Goal: Task Accomplishment & Management: Manage account settings

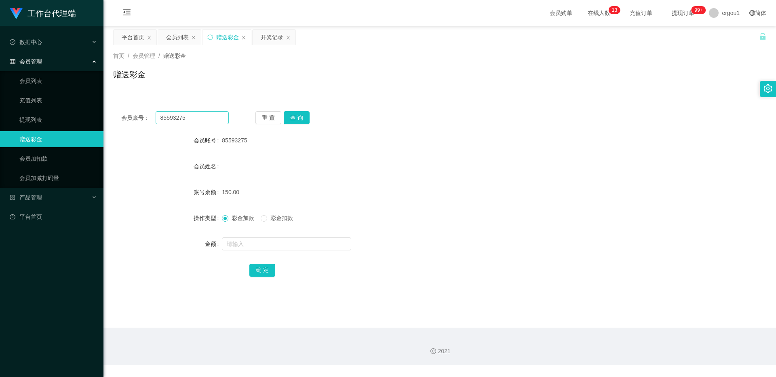
click at [198, 122] on input "85593275" at bounding box center [192, 117] width 73 height 13
click at [206, 123] on input "这是你注册的升级账号，请记住账号跟密码！" at bounding box center [192, 117] width 73 height 13
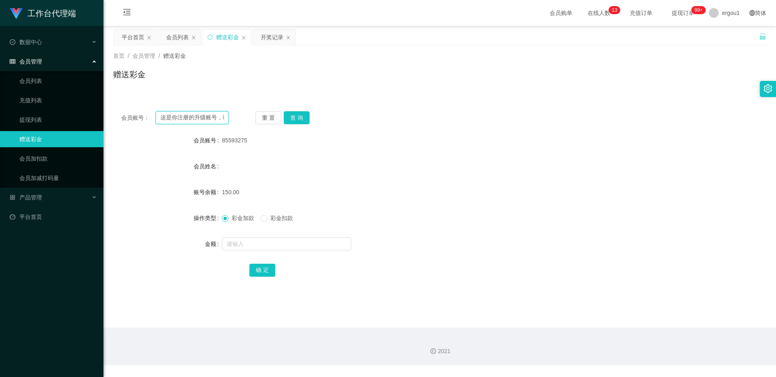
paste input "noober1314"
type input "noober1314"
click at [303, 121] on button "查 询" at bounding box center [297, 117] width 26 height 13
click at [264, 235] on form "会员账号 noober1314 会员姓名 账号余额 0.00 操作类型 彩金加款 彩金扣款 金额 确 定" at bounding box center [439, 204] width 653 height 145
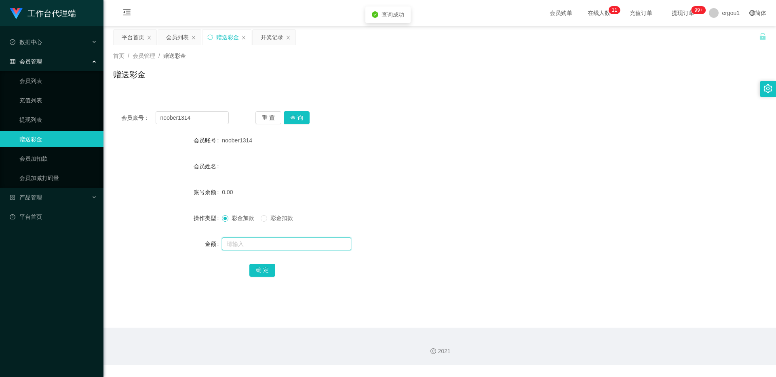
click at [263, 240] on input "text" at bounding box center [286, 243] width 129 height 13
type input "100"
click at [263, 269] on button "确 定" at bounding box center [262, 269] width 26 height 13
drag, startPoint x: 141, startPoint y: 37, endPoint x: 141, endPoint y: 45, distance: 8.1
click at [141, 37] on div "平台首页" at bounding box center [133, 36] width 23 height 15
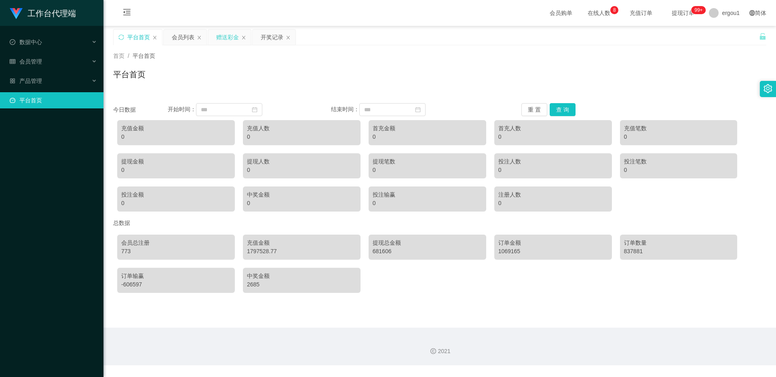
click at [233, 36] on div "赠送彩金" at bounding box center [227, 36] width 23 height 15
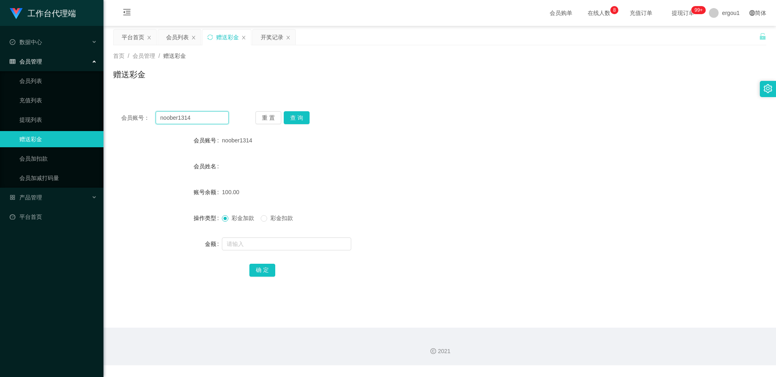
click at [186, 118] on input "noober1314" at bounding box center [192, 117] width 73 height 13
drag, startPoint x: 186, startPoint y: 118, endPoint x: 231, endPoint y: 115, distance: 44.5
click at [186, 118] on input "noober1314" at bounding box center [192, 117] width 73 height 13
paste input "85593275"
type input "85593275"
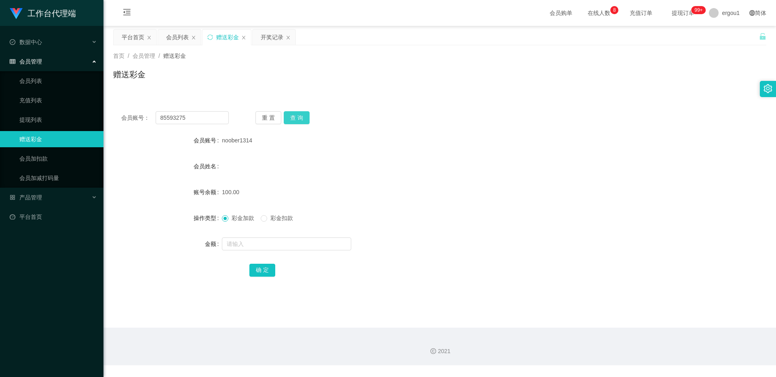
click at [303, 123] on button "查 询" at bounding box center [297, 117] width 26 height 13
click at [31, 118] on link "提现列表" at bounding box center [58, 120] width 78 height 16
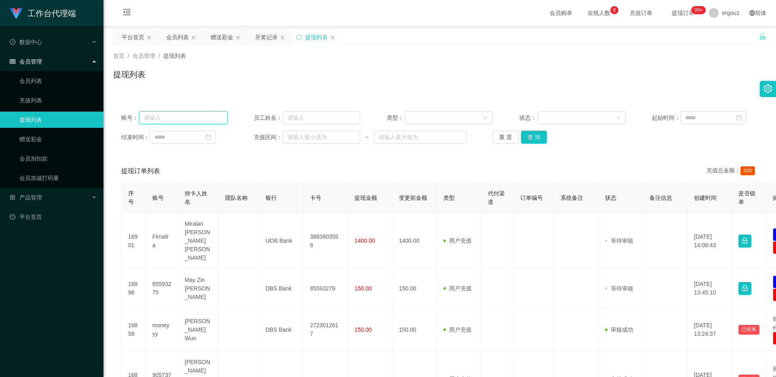
click at [183, 118] on input "text" at bounding box center [183, 117] width 88 height 13
paste input "85593275"
type input "85593275"
click at [541, 141] on button "查 询" at bounding box center [534, 136] width 26 height 13
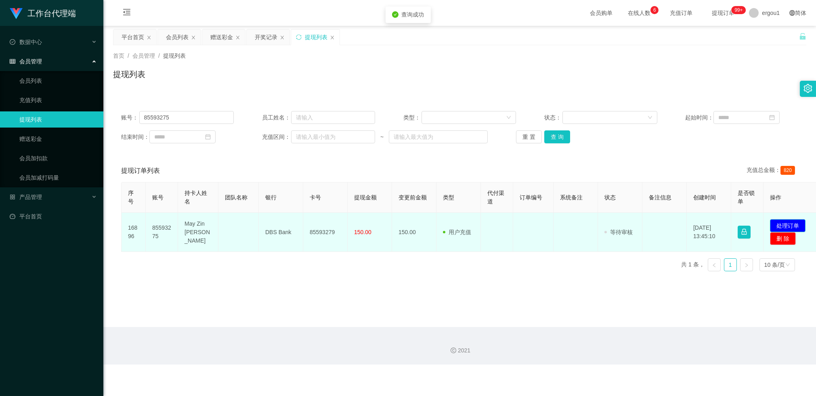
click at [775, 226] on button "处理订单" at bounding box center [788, 225] width 36 height 13
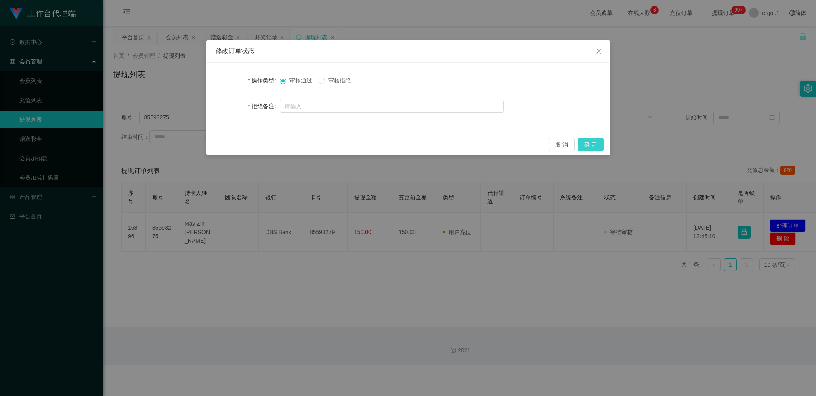
click at [594, 141] on button "确 定" at bounding box center [591, 144] width 26 height 13
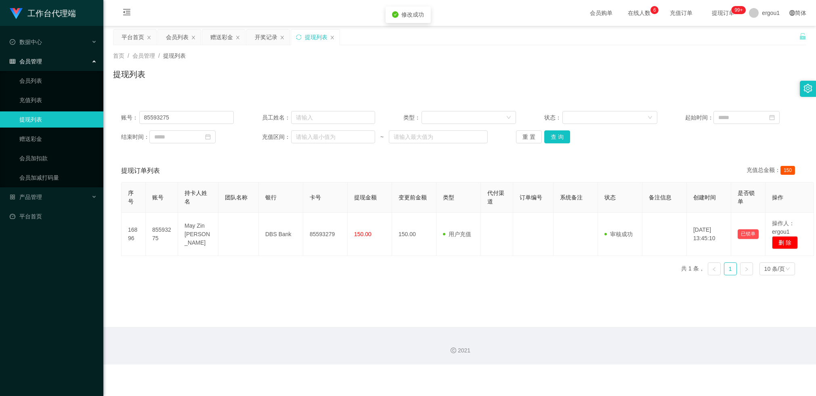
click at [507, 294] on main "关闭左侧 关闭右侧 关闭其它 刷新页面 平台首页 会员列表 赠送彩金 开奖记录 提现列表 首页 / 会员管理 / 提现列表 / 提现列表 账号： 855932…" at bounding box center [459, 176] width 713 height 301
click at [160, 114] on input "85593275" at bounding box center [186, 117] width 95 height 13
click at [135, 30] on div "平台首页" at bounding box center [133, 36] width 23 height 15
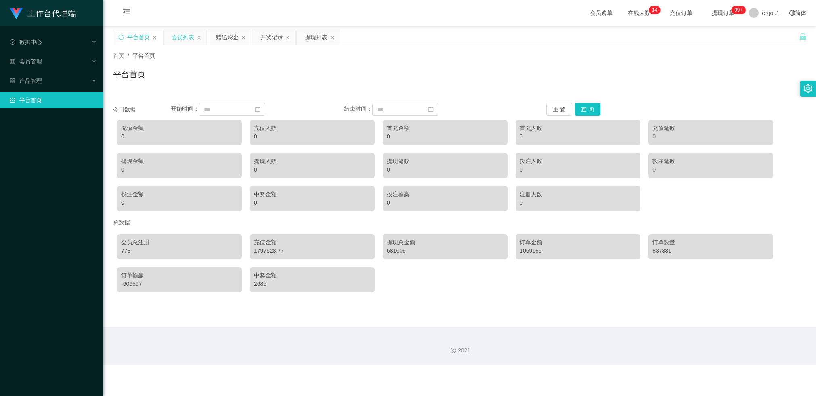
click at [183, 37] on div "会员列表" at bounding box center [183, 36] width 23 height 15
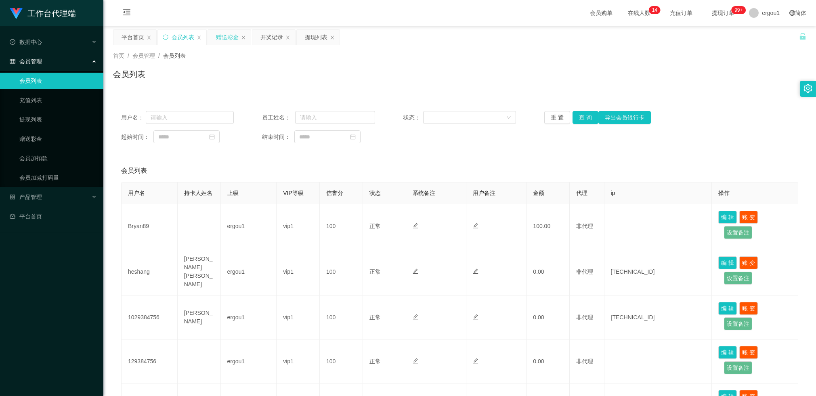
click at [231, 38] on div "赠送彩金" at bounding box center [227, 36] width 23 height 15
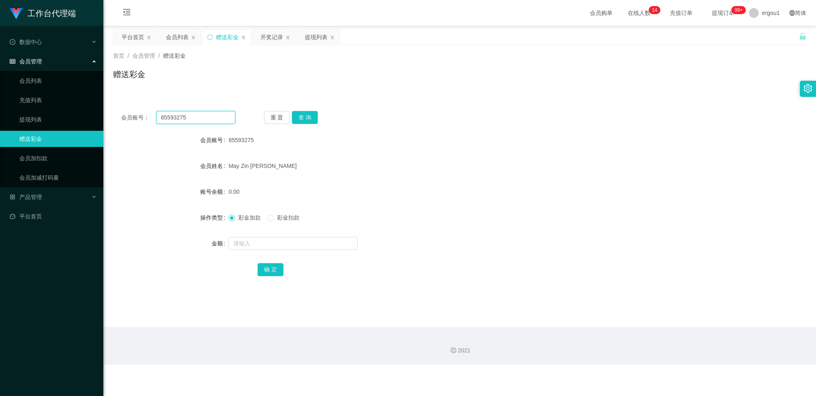
click at [196, 116] on input "85593275" at bounding box center [195, 117] width 79 height 13
paste input "noober1314"
type input "noober1314"
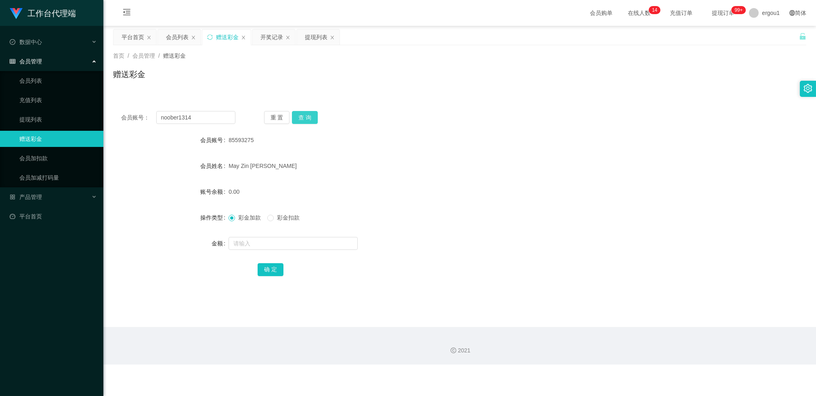
click at [302, 120] on button "查 询" at bounding box center [305, 117] width 26 height 13
click at [333, 141] on div "noober1314" at bounding box center [431, 140] width 405 height 16
click at [193, 36] on icon "图标: close" at bounding box center [193, 37] width 5 height 5
click at [147, 37] on icon "图标: close" at bounding box center [149, 37] width 5 height 5
click at [177, 36] on div "开奖记录" at bounding box center [183, 36] width 23 height 15
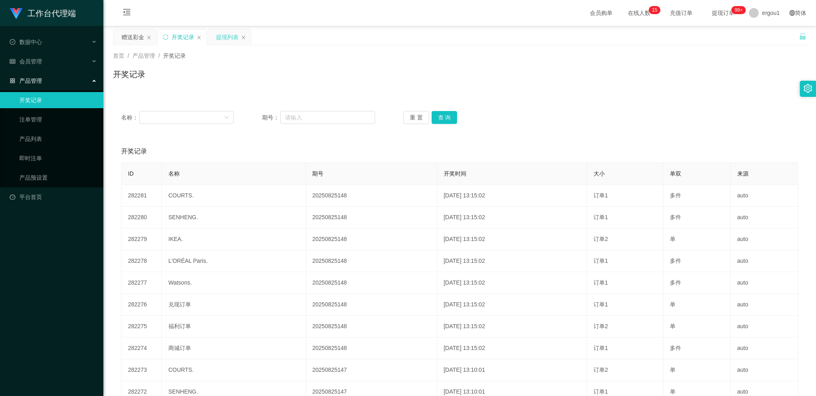
click at [221, 36] on div "提现列表" at bounding box center [227, 36] width 23 height 15
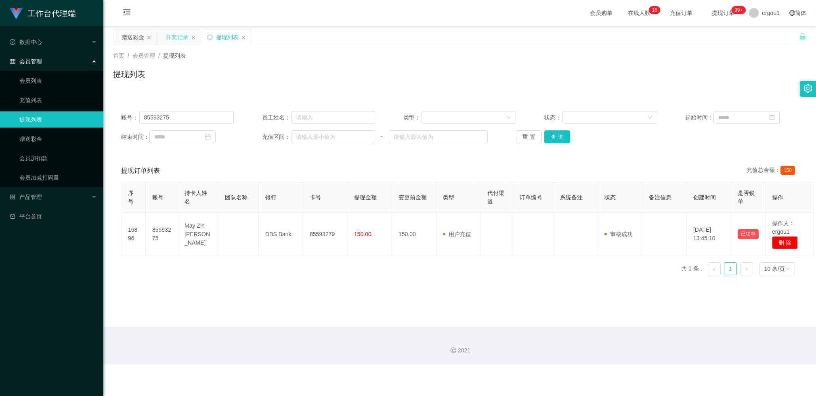
click at [179, 38] on div "开奖记录" at bounding box center [177, 36] width 23 height 15
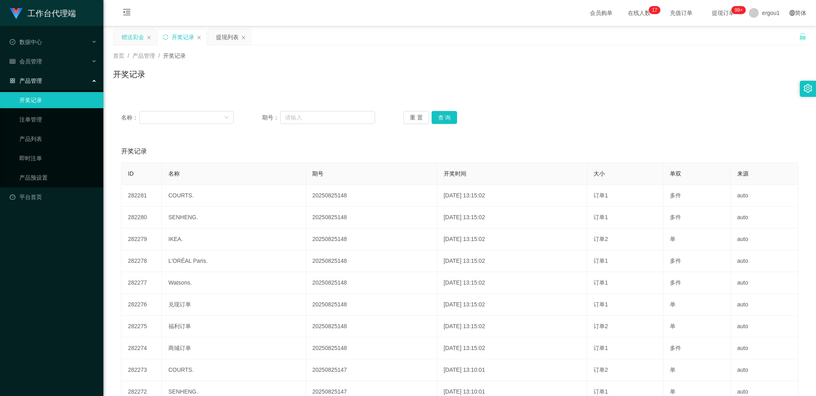
click at [132, 42] on div "赠送彩金" at bounding box center [133, 36] width 23 height 15
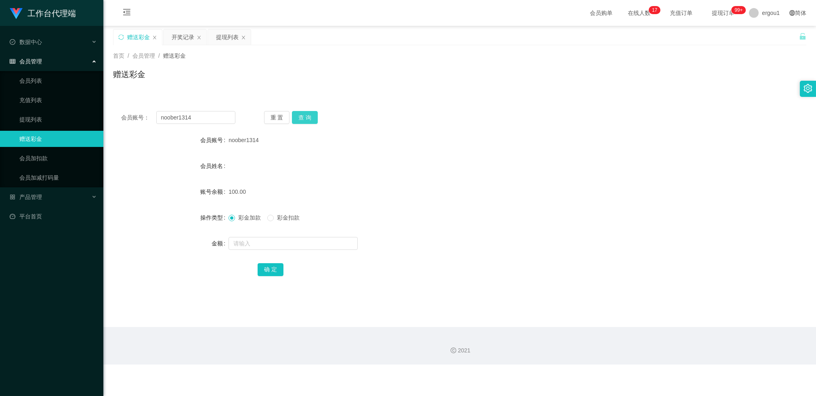
click at [297, 120] on button "查 询" at bounding box center [305, 117] width 26 height 13
click at [188, 39] on div "开奖记录" at bounding box center [183, 36] width 23 height 15
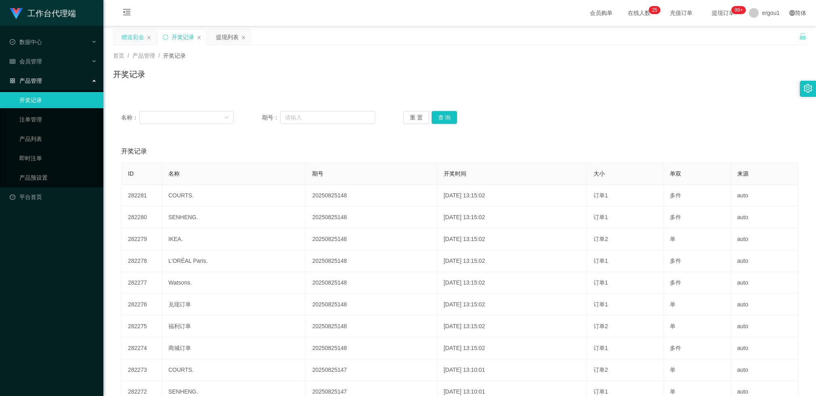
click at [137, 39] on div "赠送彩金" at bounding box center [133, 36] width 23 height 15
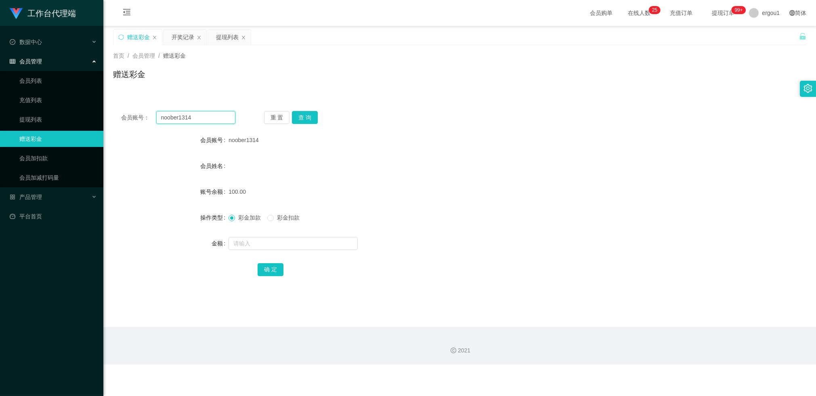
click at [184, 118] on input "noober1314" at bounding box center [195, 117] width 79 height 13
click at [300, 123] on button "查 询" at bounding box center [305, 117] width 26 height 13
click at [200, 117] on input "noober1314" at bounding box center [195, 117] width 79 height 13
click at [303, 118] on button "查 询" at bounding box center [305, 117] width 26 height 13
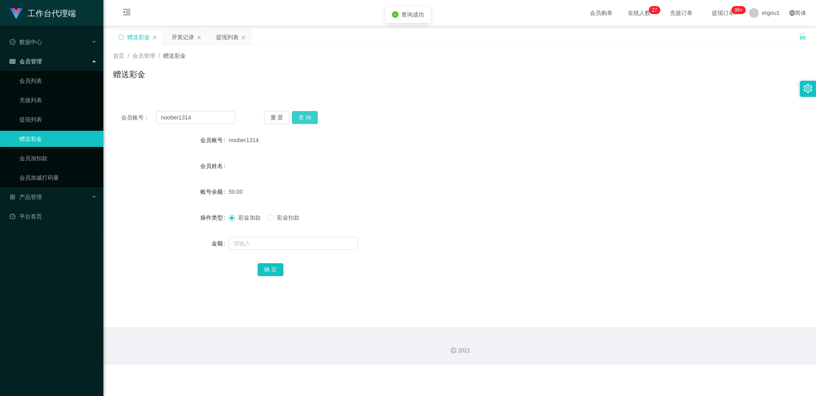
click at [315, 119] on button "查 询" at bounding box center [305, 117] width 26 height 13
click at [257, 244] on input "text" at bounding box center [293, 243] width 129 height 13
type input "100"
drag, startPoint x: 270, startPoint y: 268, endPoint x: 269, endPoint y: 263, distance: 4.9
click at [270, 268] on button "确 定" at bounding box center [271, 269] width 26 height 13
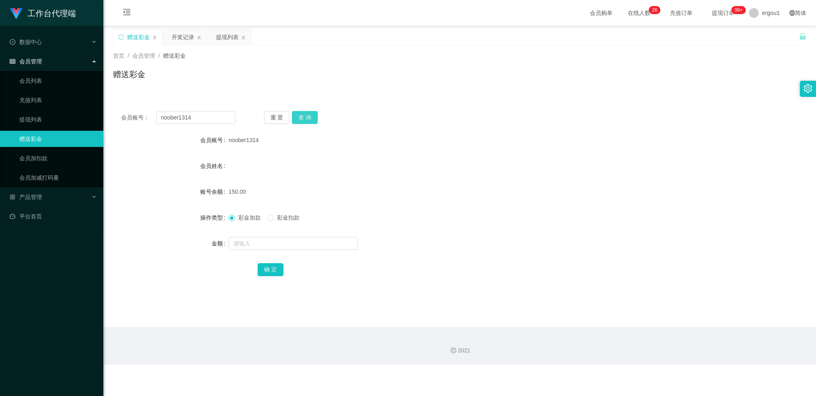
click at [305, 111] on button "查 询" at bounding box center [305, 117] width 26 height 13
click at [308, 117] on button "查 询" at bounding box center [305, 117] width 26 height 13
drag, startPoint x: 304, startPoint y: 119, endPoint x: 305, endPoint y: 132, distance: 12.9
click at [304, 119] on button "查 询" at bounding box center [305, 117] width 26 height 13
click at [312, 120] on button "查 询" at bounding box center [305, 117] width 26 height 13
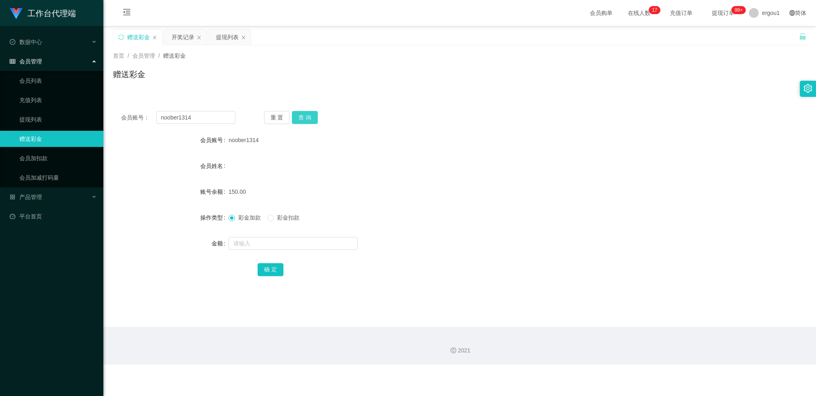
click at [303, 118] on button "查 询" at bounding box center [305, 117] width 26 height 13
click at [227, 36] on div "提现列表" at bounding box center [227, 36] width 23 height 15
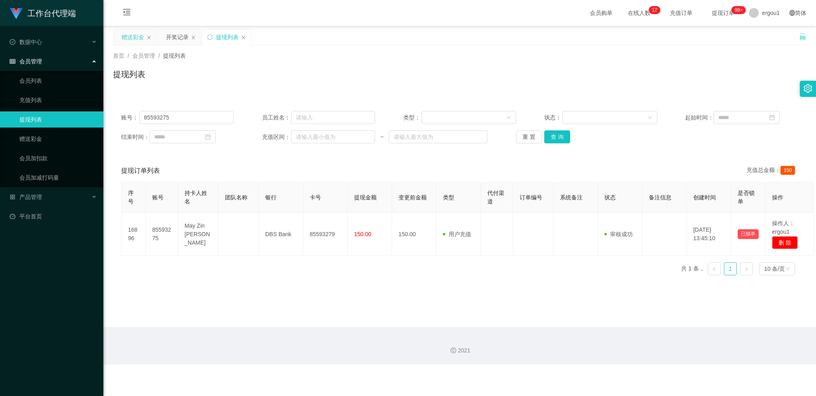
click at [143, 41] on div "赠送彩金" at bounding box center [133, 36] width 23 height 15
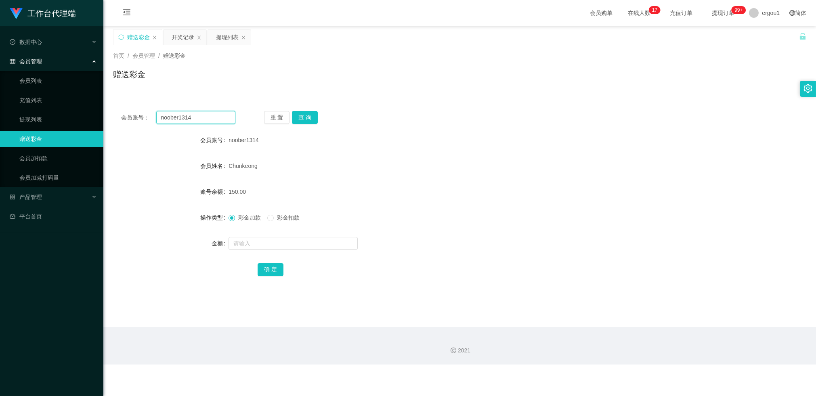
click at [187, 119] on input "noober1314" at bounding box center [195, 117] width 79 height 13
click at [305, 116] on button "查 询" at bounding box center [305, 117] width 26 height 13
click at [223, 38] on div "提现列表" at bounding box center [227, 36] width 23 height 15
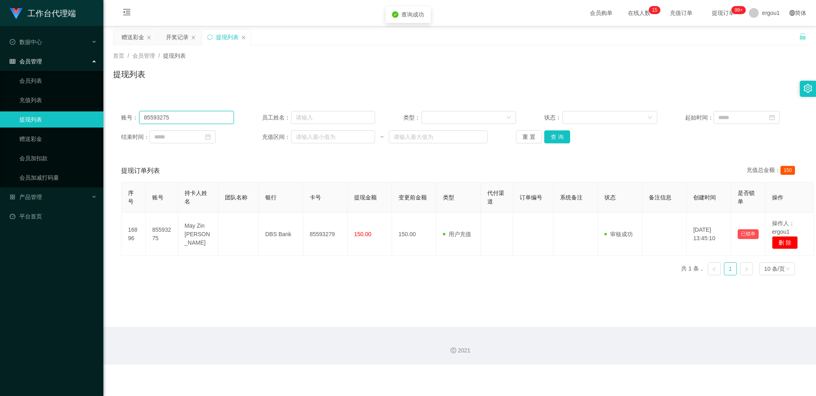
click at [191, 114] on input "85593275" at bounding box center [186, 117] width 95 height 13
drag, startPoint x: 191, startPoint y: 114, endPoint x: 198, endPoint y: 113, distance: 7.8
click at [191, 114] on input "85593275" at bounding box center [186, 117] width 95 height 13
paste input "noober1314"
type input "noober1314"
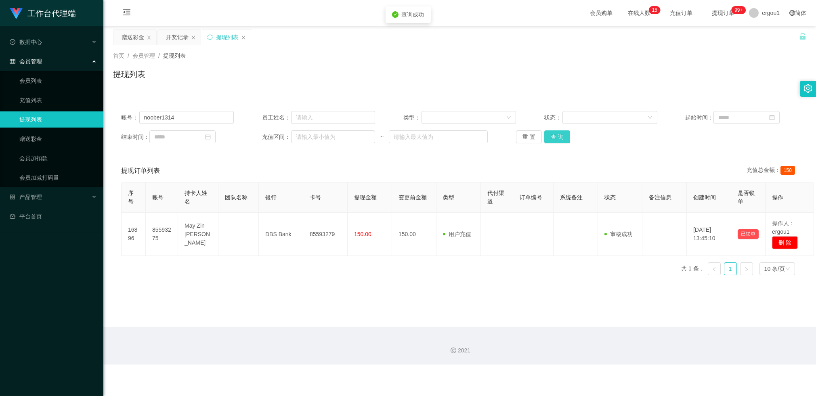
click at [555, 140] on button "查 询" at bounding box center [558, 136] width 26 height 13
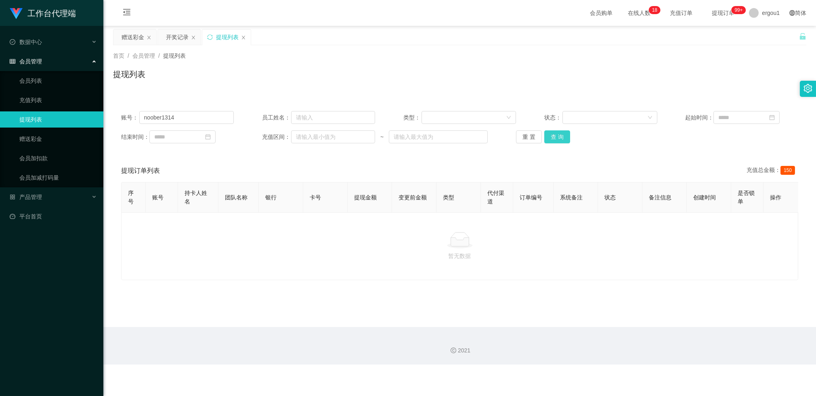
click at [559, 135] on button "查 询" at bounding box center [558, 136] width 26 height 13
click at [138, 36] on div "赠送彩金" at bounding box center [133, 36] width 23 height 15
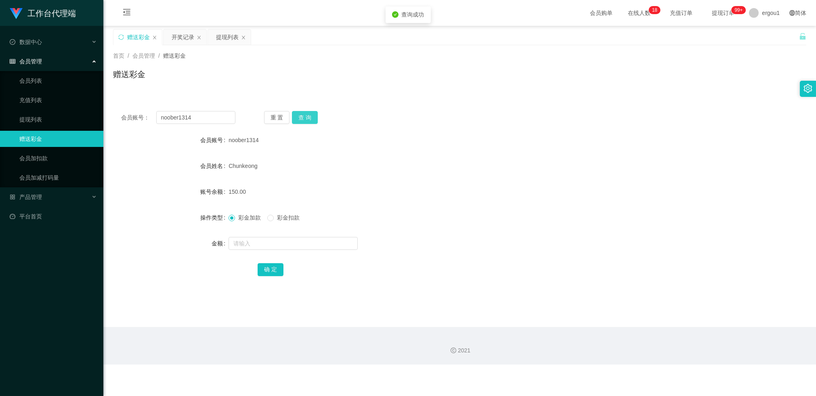
click at [309, 112] on button "查 询" at bounding box center [305, 117] width 26 height 13
click at [305, 117] on button "查 询" at bounding box center [305, 117] width 26 height 13
click at [230, 31] on div "提现列表" at bounding box center [227, 36] width 23 height 15
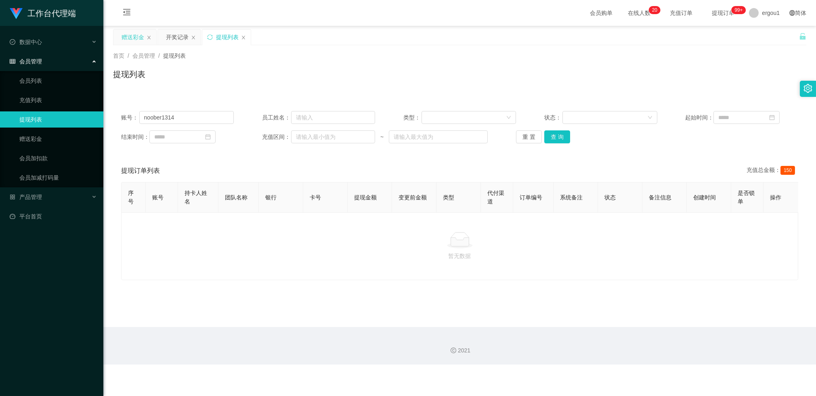
click at [141, 35] on div "赠送彩金" at bounding box center [133, 36] width 23 height 15
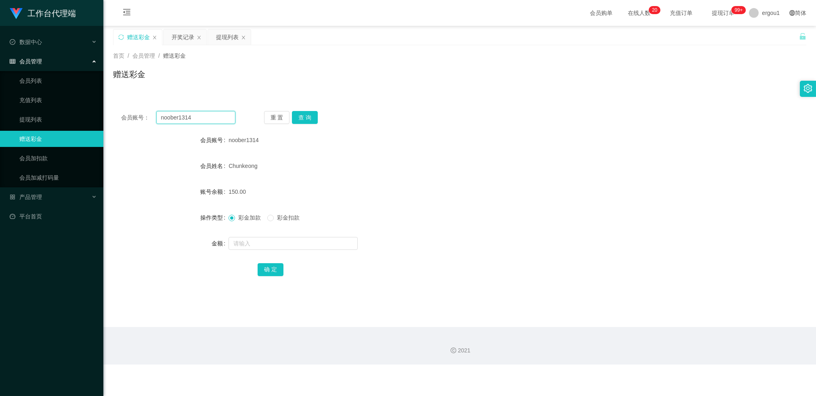
click at [190, 116] on input "noober1314" at bounding box center [195, 117] width 79 height 13
click at [232, 38] on div "提现列表" at bounding box center [227, 36] width 23 height 15
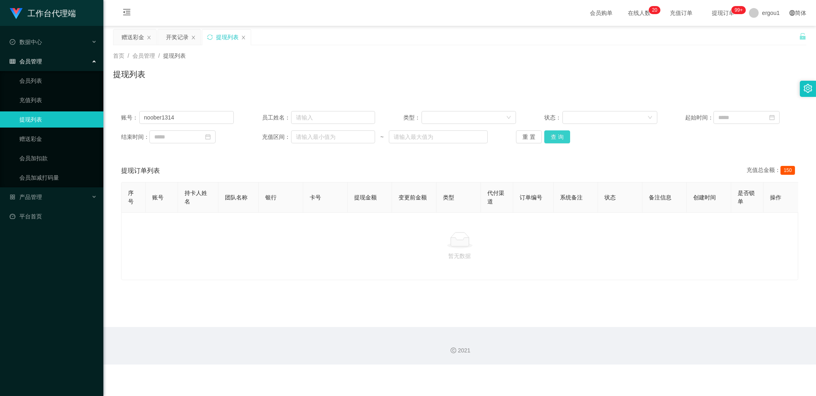
click at [558, 139] on button "查 询" at bounding box center [558, 136] width 26 height 13
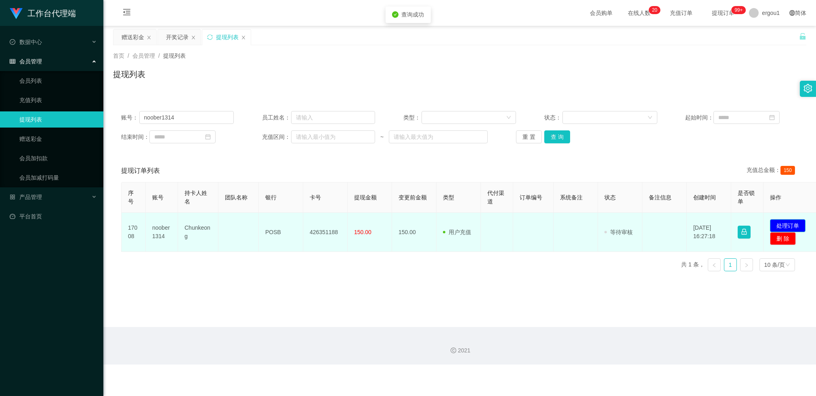
click at [775, 223] on button "处理订单" at bounding box center [788, 225] width 36 height 13
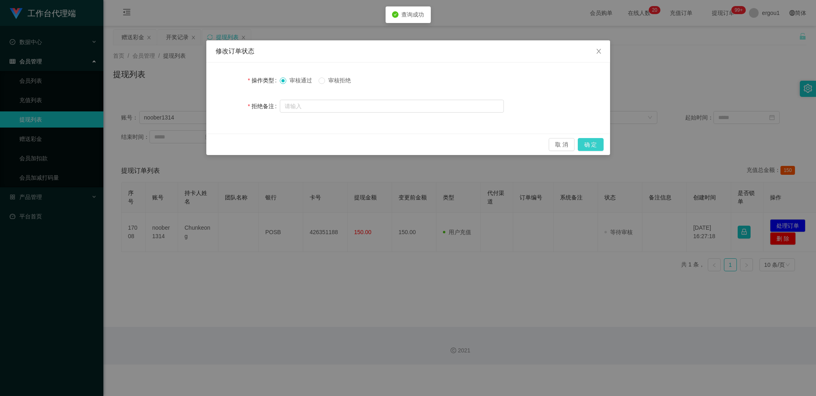
click at [588, 144] on button "确 定" at bounding box center [591, 144] width 26 height 13
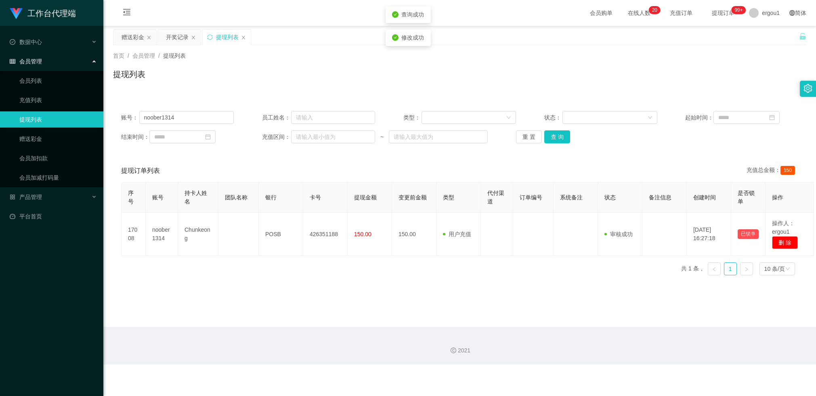
click at [612, 88] on div "首页 / 会员管理 / 提现列表 / 提现列表" at bounding box center [459, 69] width 713 height 48
